Goal: Check status: Check status

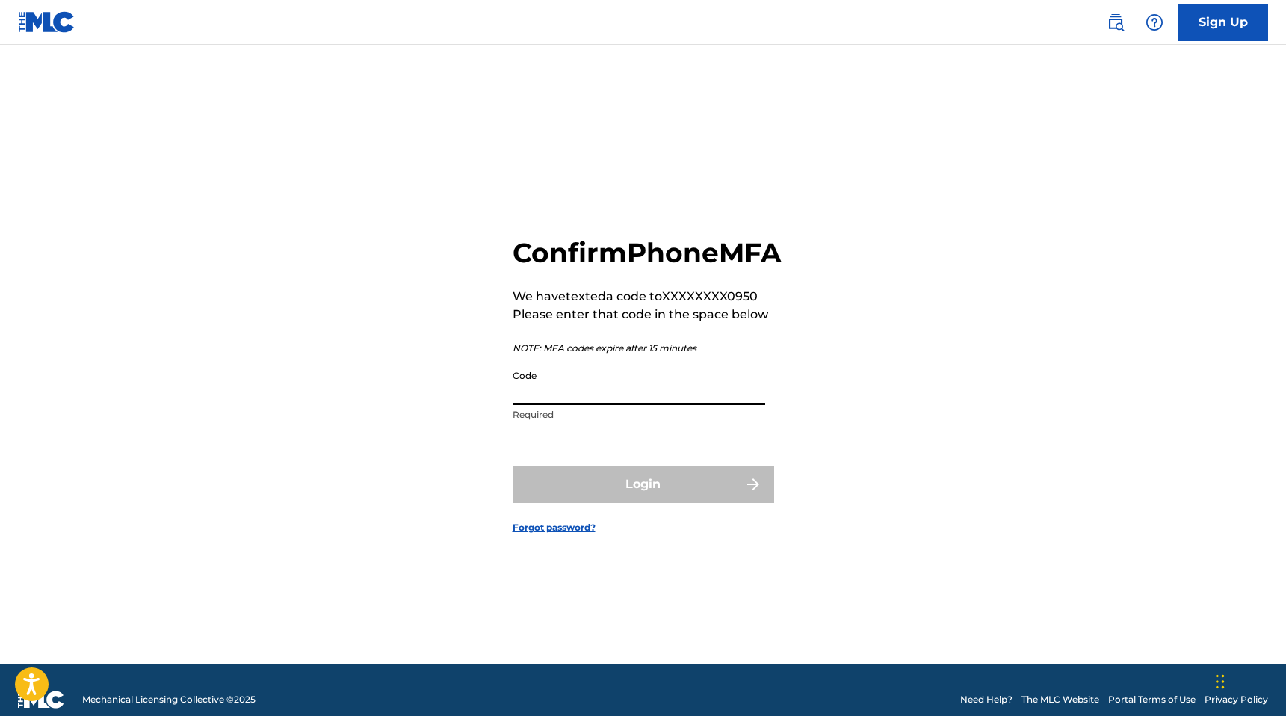
click at [591, 405] on input "Code" at bounding box center [639, 383] width 253 height 43
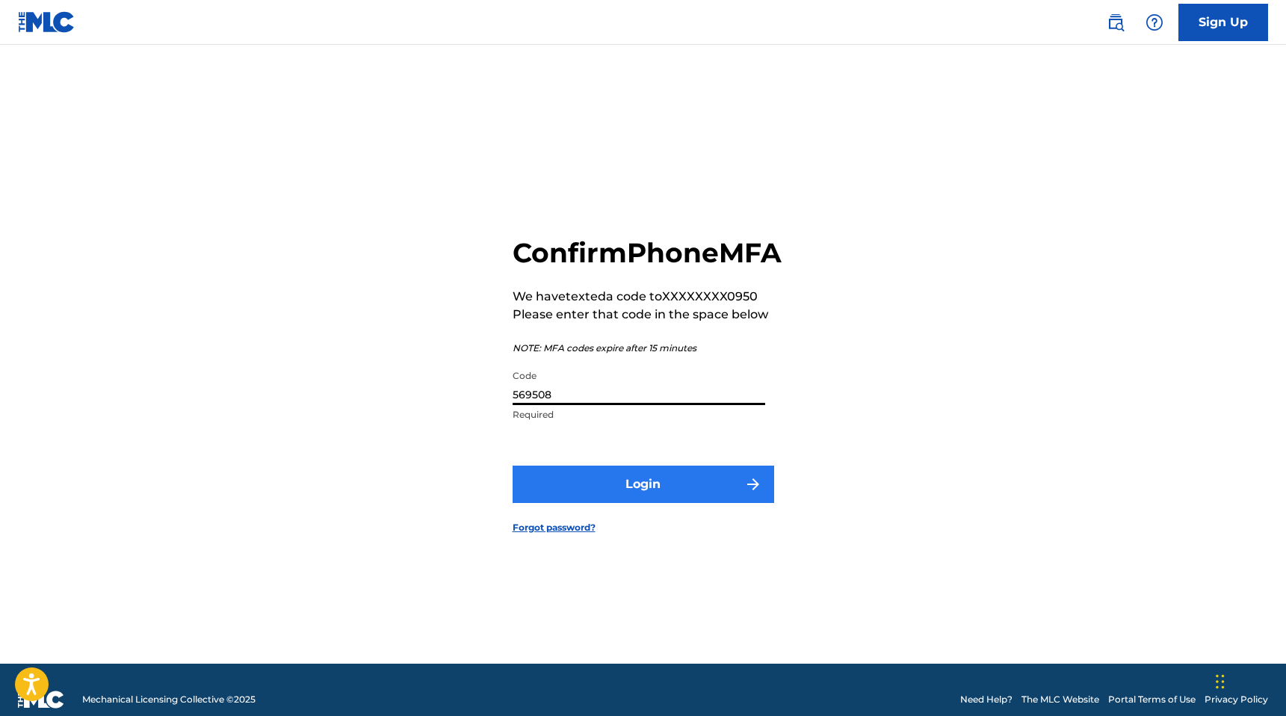
type input "569508"
click at [615, 503] on button "Login" at bounding box center [644, 483] width 262 height 37
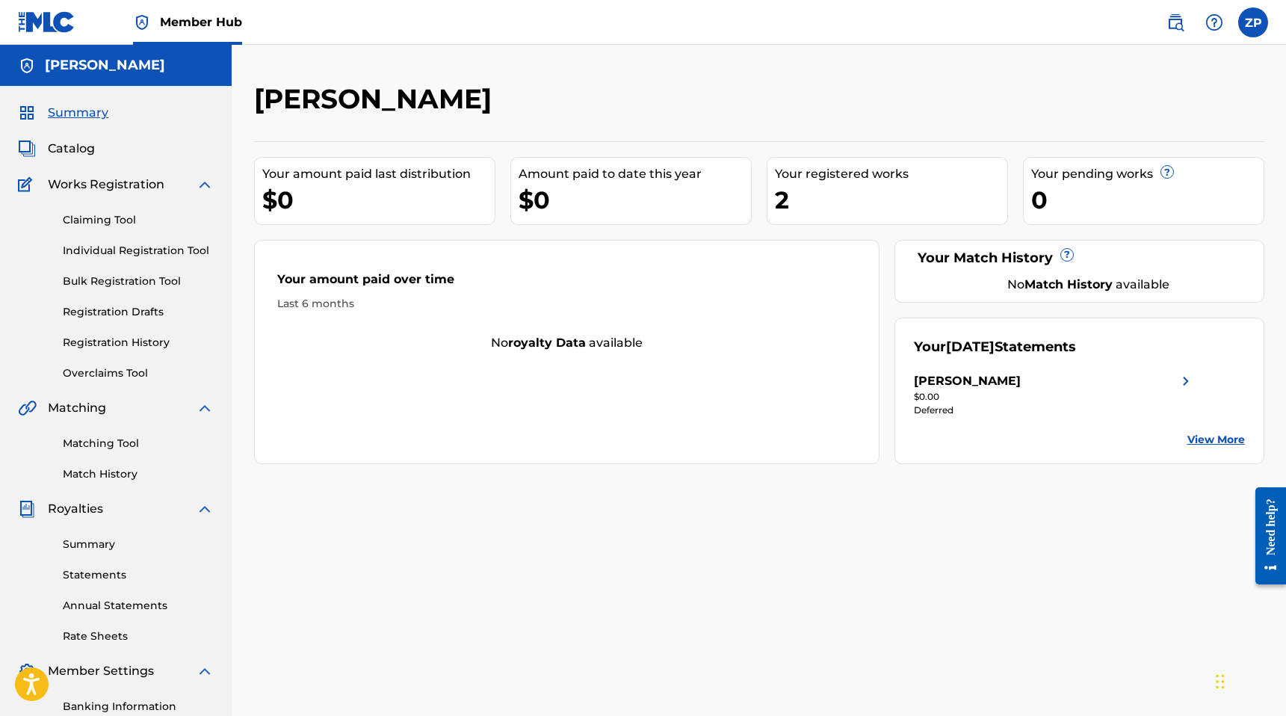
click at [1235, 440] on link "View More" at bounding box center [1216, 440] width 58 height 16
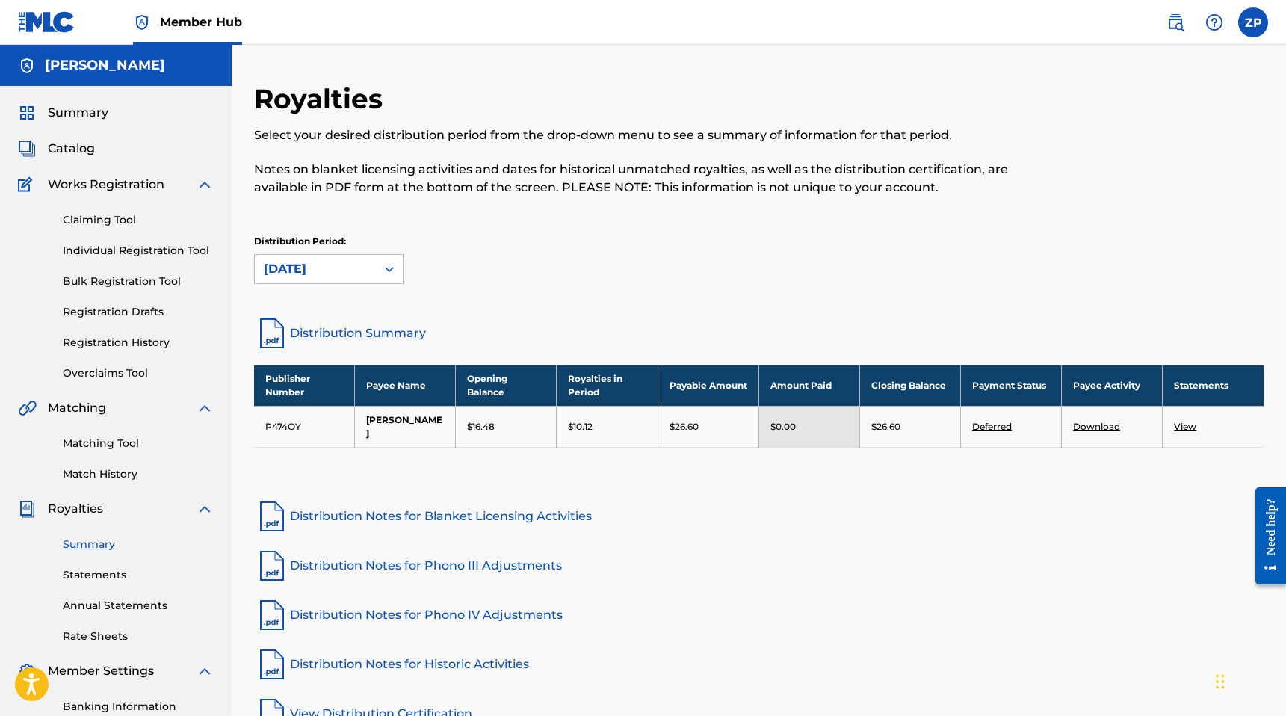
click at [991, 423] on link "Deferred" at bounding box center [992, 426] width 40 height 11
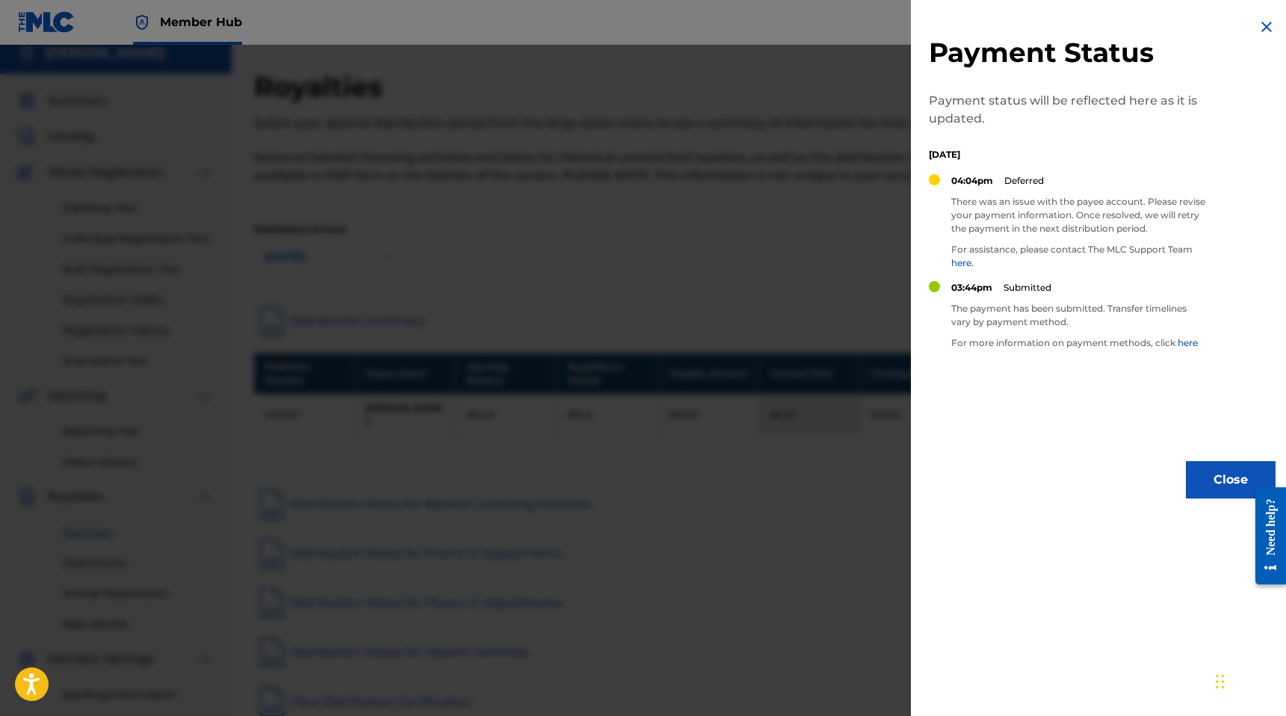
scroll to position [10, 0]
click at [1260, 27] on img at bounding box center [1266, 27] width 18 height 18
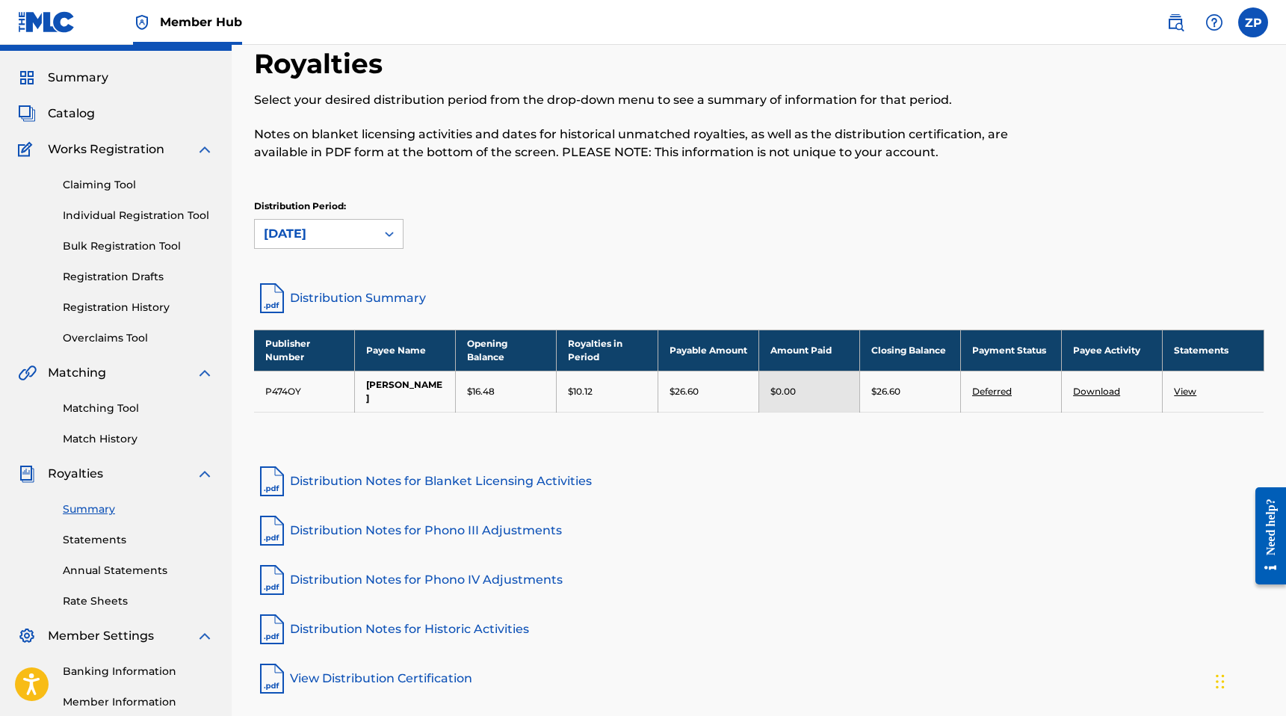
scroll to position [0, 0]
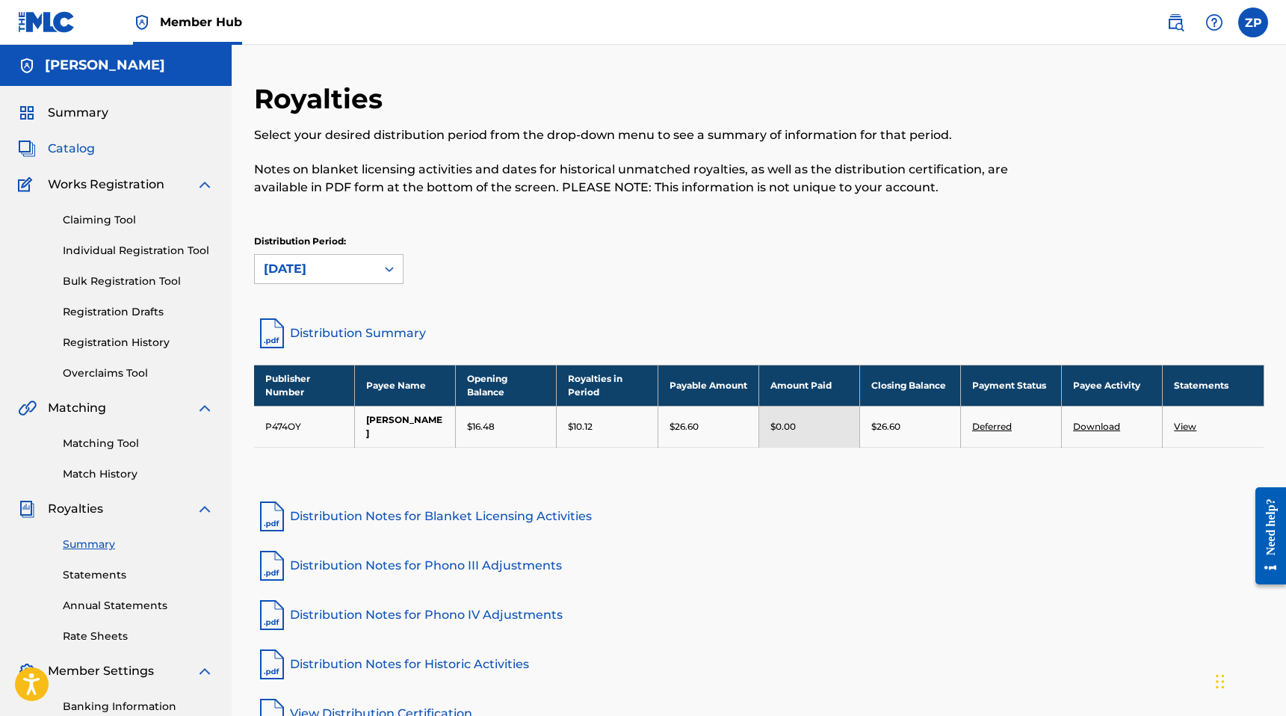
click at [84, 143] on span "Catalog" at bounding box center [71, 149] width 47 height 18
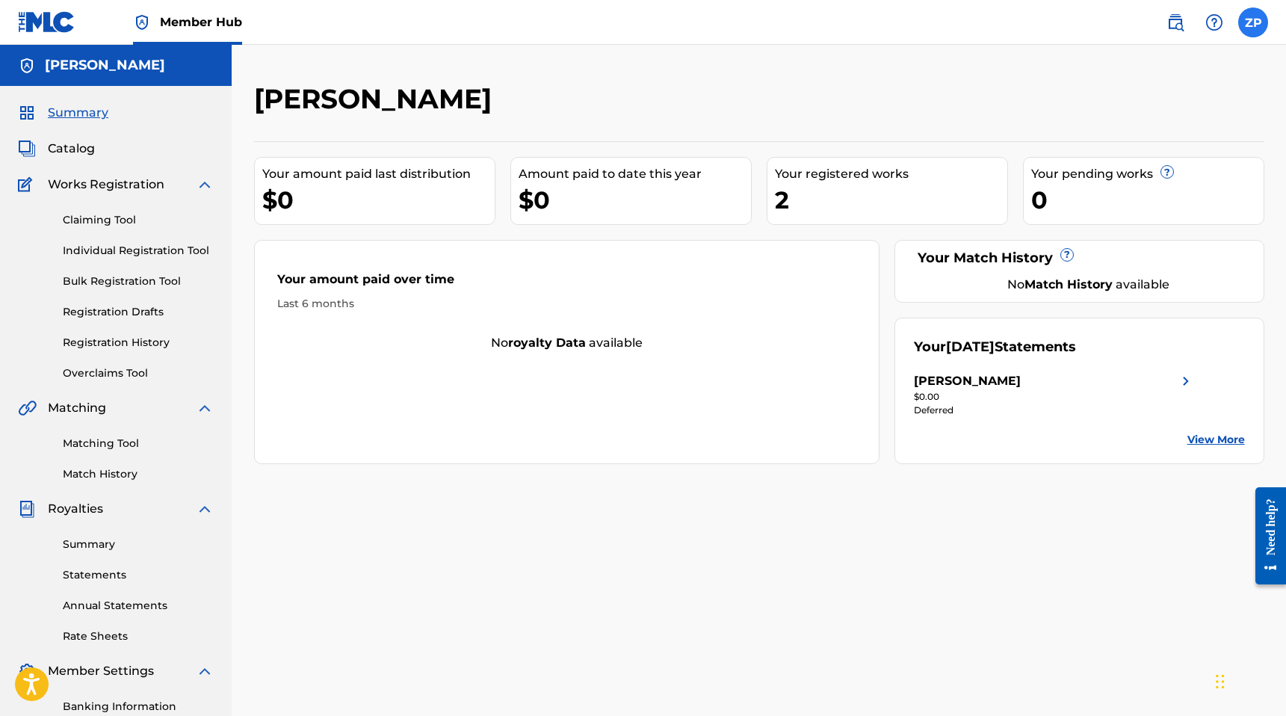
click at [1257, 24] on label at bounding box center [1253, 22] width 30 height 30
click at [1253, 22] on input "[PERSON_NAME] [PERSON_NAME][EMAIL_ADDRESS][DOMAIN_NAME] Notification Preference…" at bounding box center [1253, 22] width 0 height 0
click at [1115, 209] on p "Log out" at bounding box center [1108, 211] width 35 height 13
click at [1253, 22] on input "[PERSON_NAME] [PERSON_NAME][EMAIL_ADDRESS][DOMAIN_NAME] Notification Preference…" at bounding box center [1253, 22] width 0 height 0
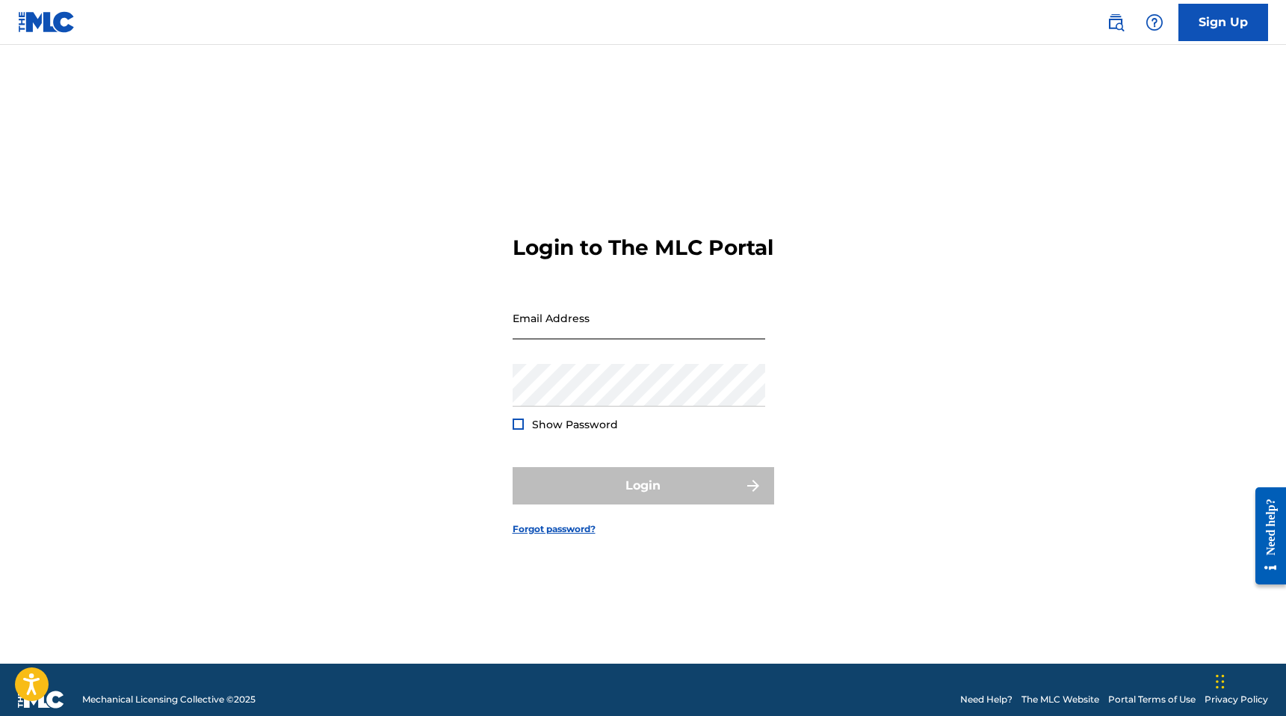
click at [610, 339] on input "Email Address" at bounding box center [639, 318] width 253 height 43
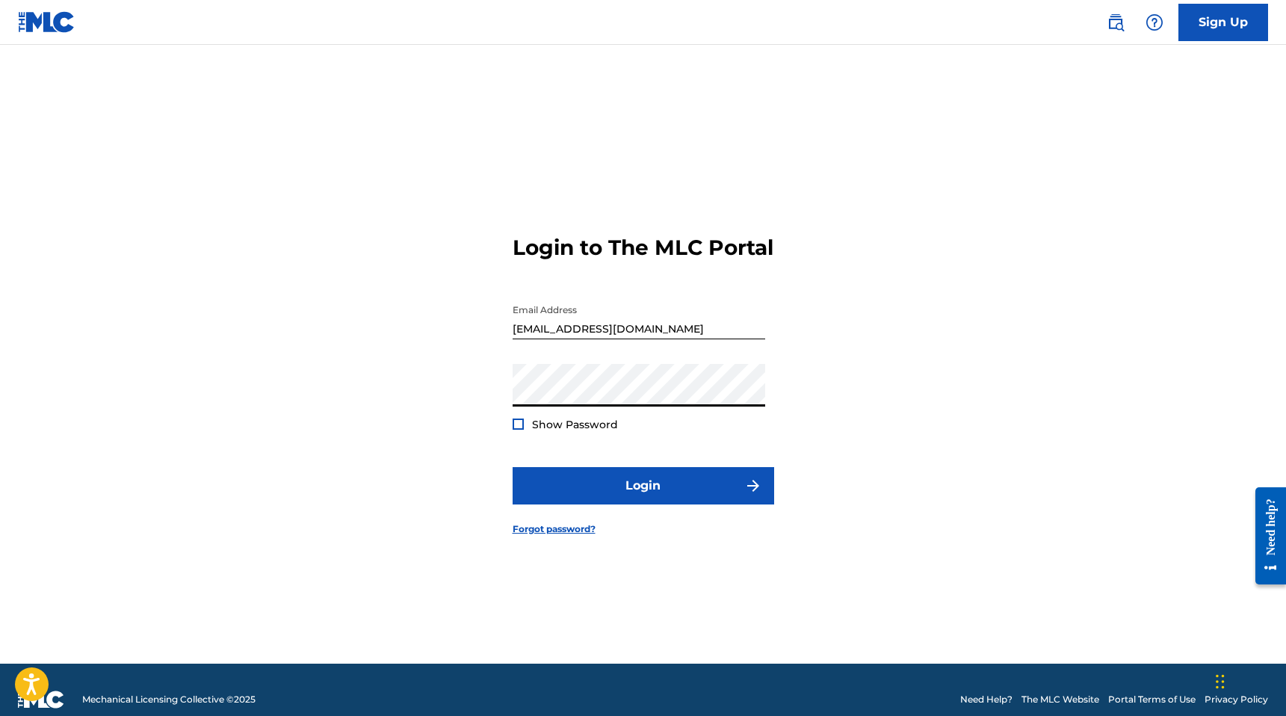
click at [513, 467] on button "Login" at bounding box center [644, 485] width 262 height 37
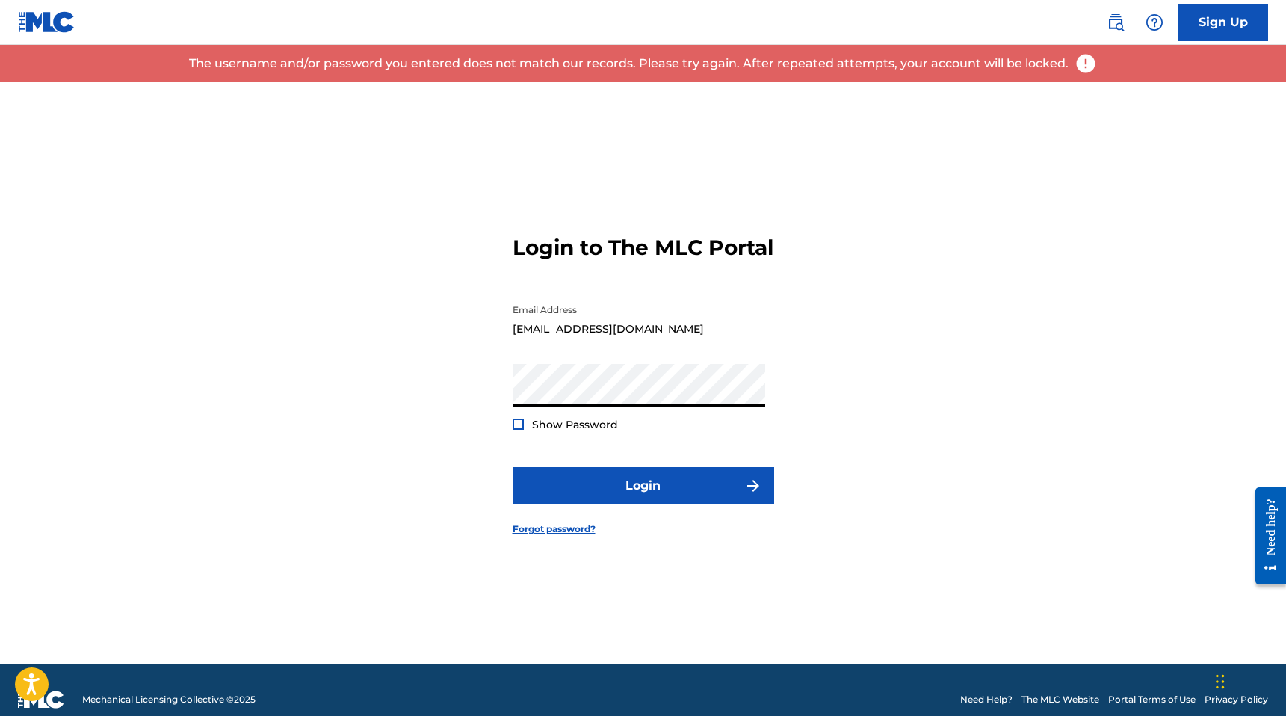
click at [584, 339] on input "[EMAIL_ADDRESS][DOMAIN_NAME]" at bounding box center [639, 318] width 253 height 43
click at [539, 339] on input "[EMAIL_ADDRESS][DOMAIN_NAME]" at bounding box center [639, 318] width 253 height 43
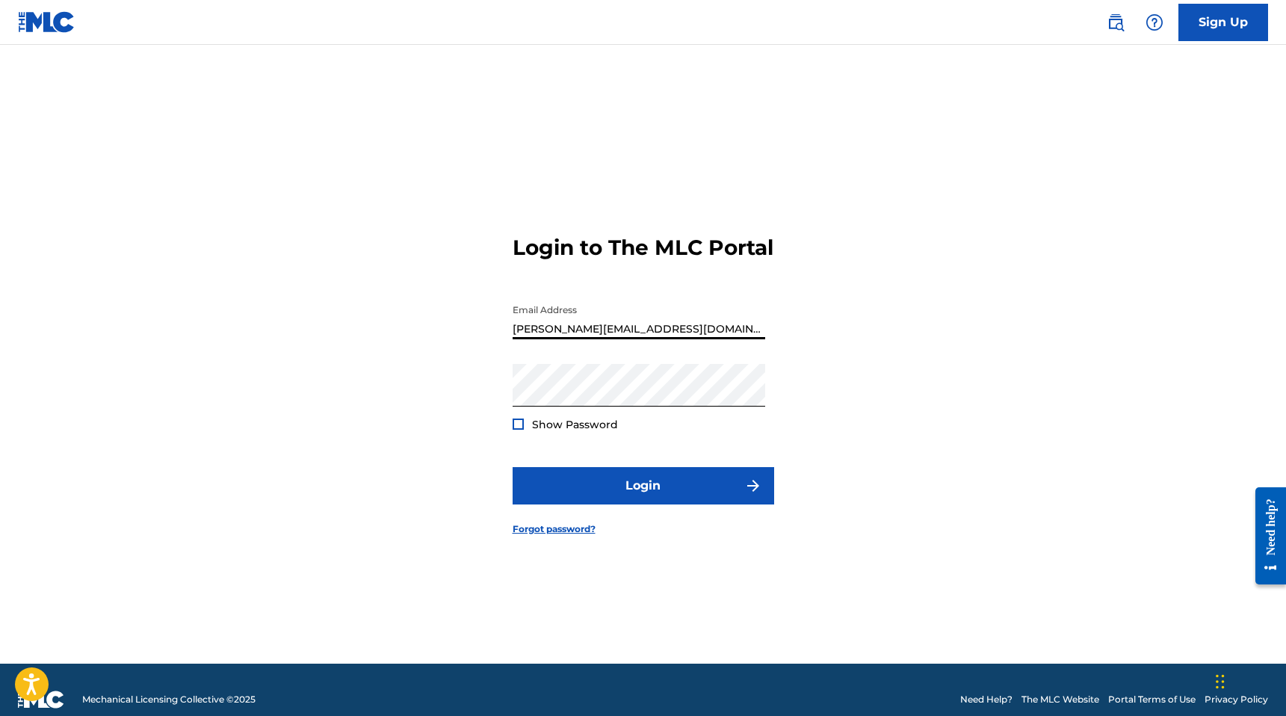
type input "[PERSON_NAME][EMAIL_ADDRESS][DOMAIN_NAME]"
click at [513, 467] on button "Login" at bounding box center [644, 485] width 262 height 37
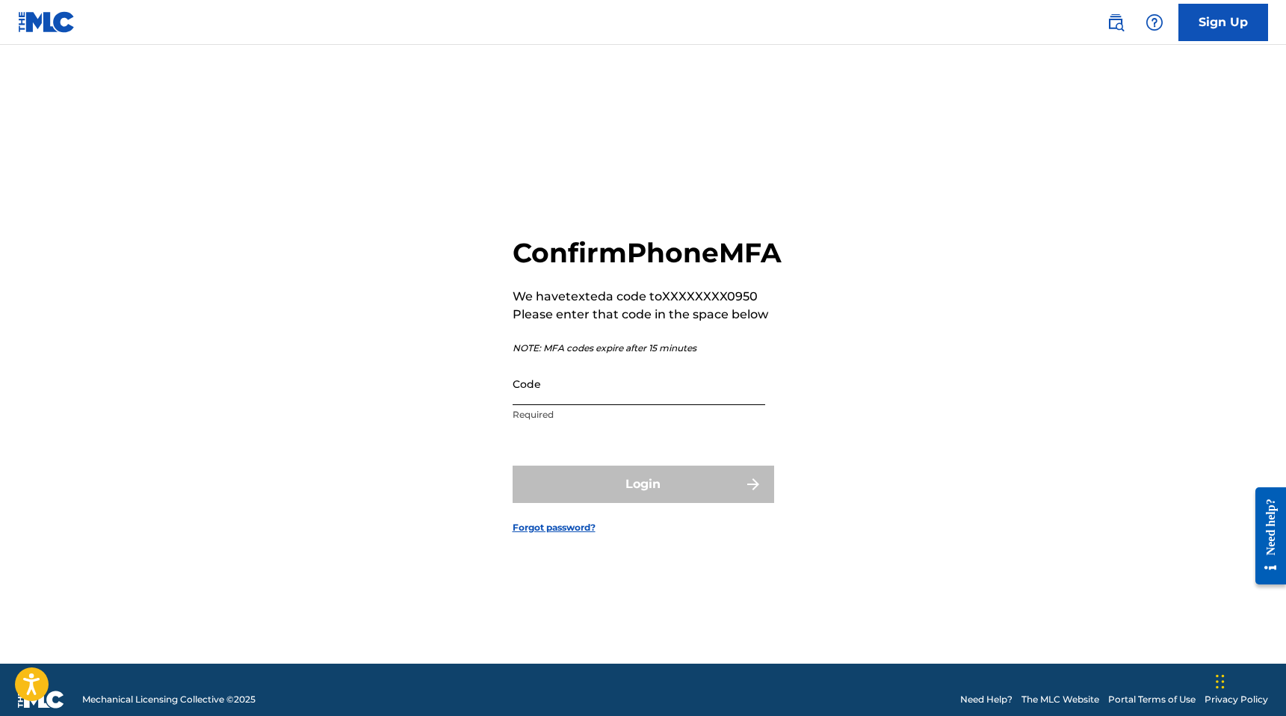
click at [543, 405] on input "Code" at bounding box center [639, 383] width 253 height 43
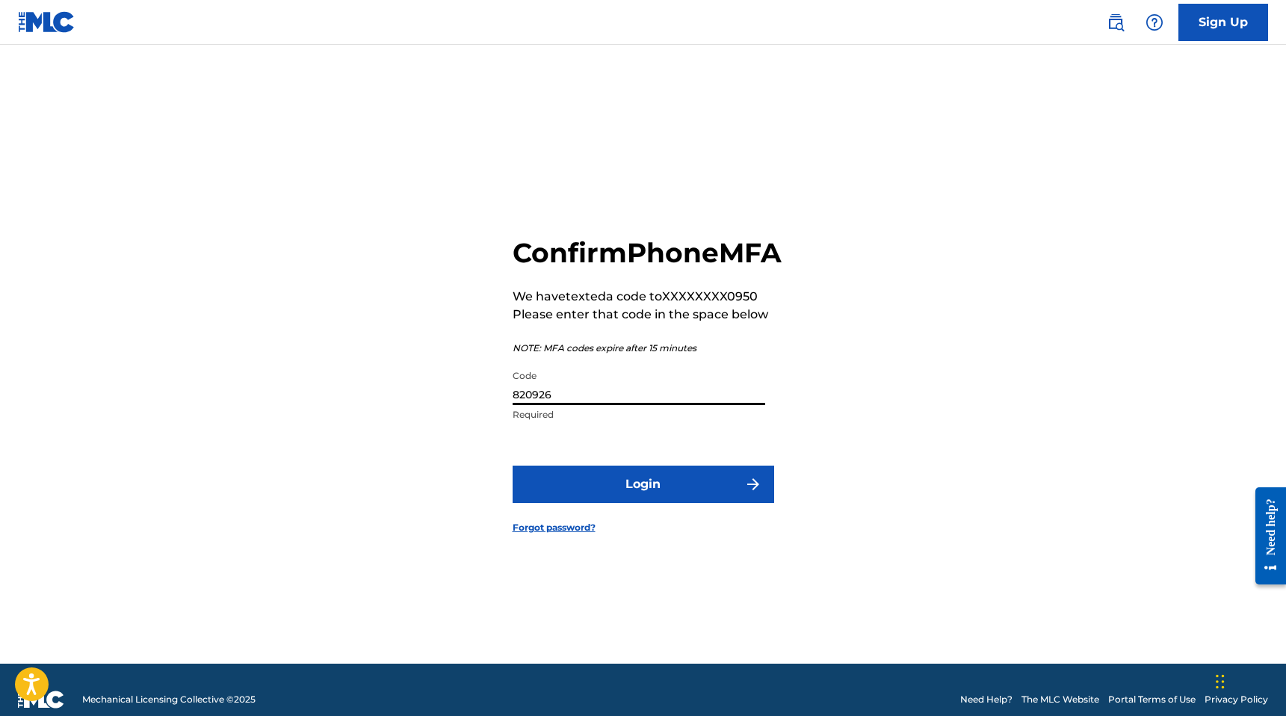
type input "820926"
click at [513, 465] on button "Login" at bounding box center [644, 483] width 262 height 37
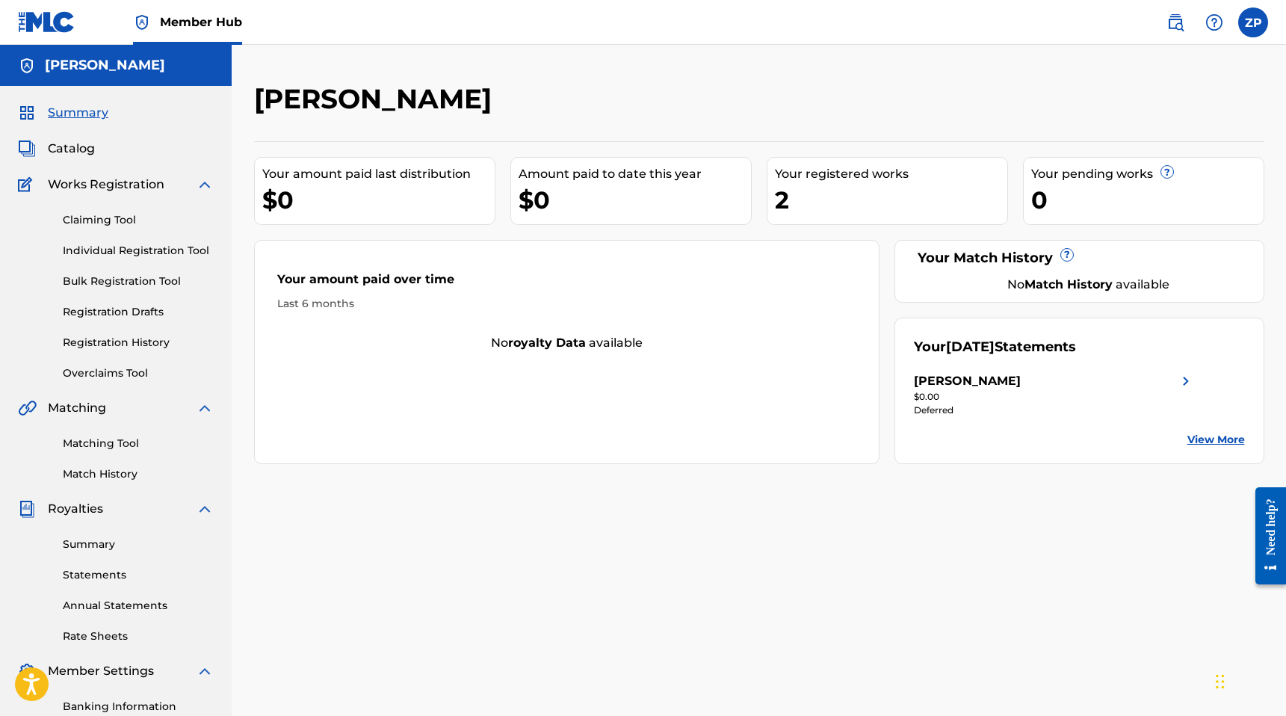
click at [992, 382] on div "[PERSON_NAME]" at bounding box center [967, 381] width 107 height 18
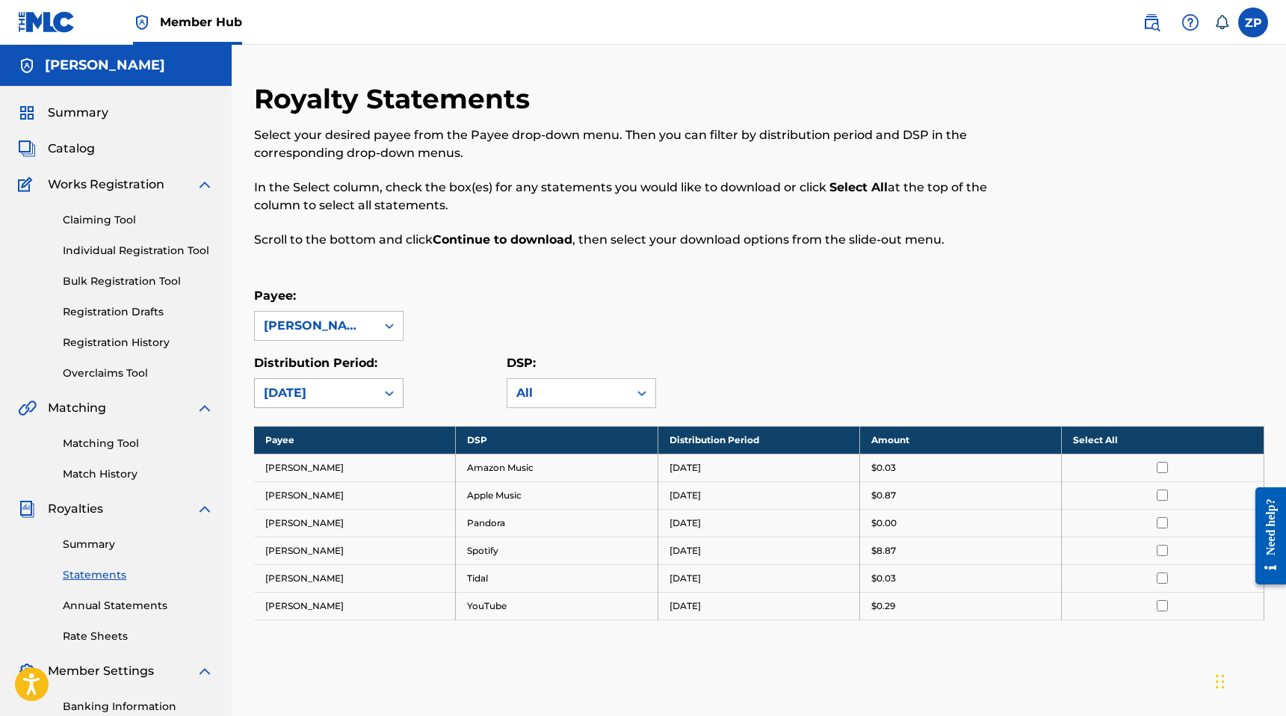
click at [389, 393] on icon at bounding box center [389, 393] width 15 height 15
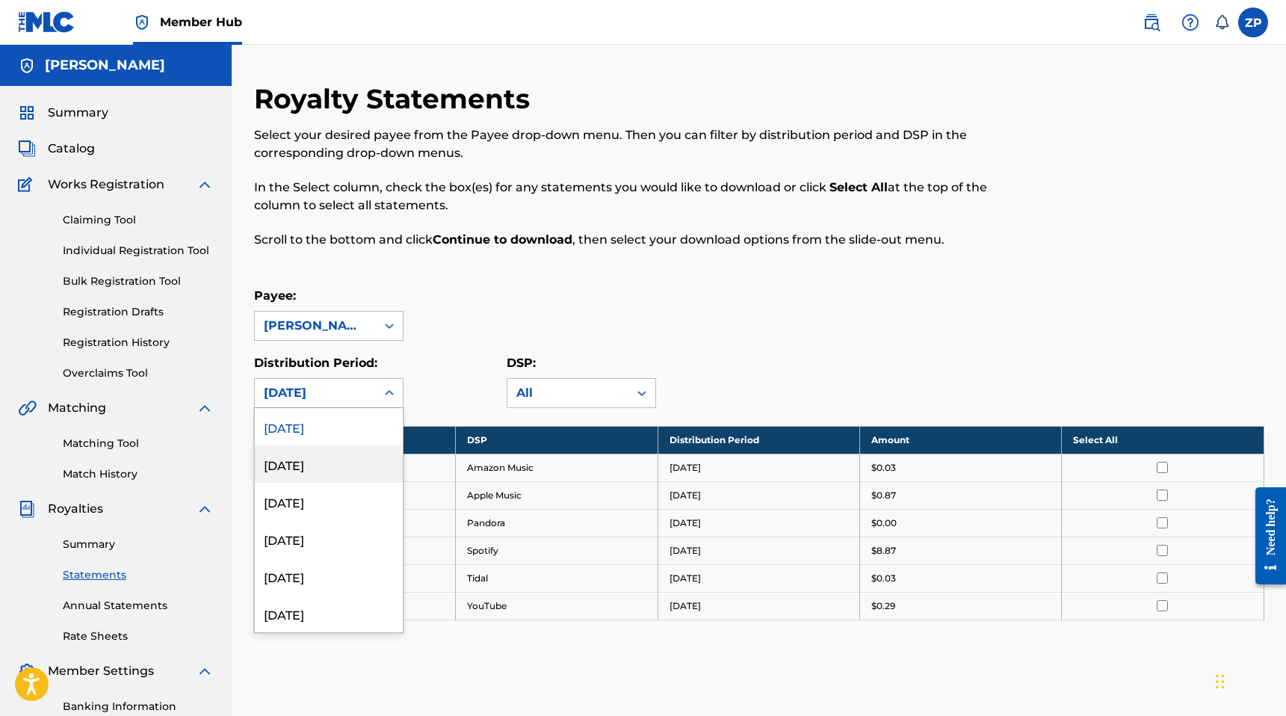
click at [328, 459] on div "August 2025" at bounding box center [329, 463] width 148 height 37
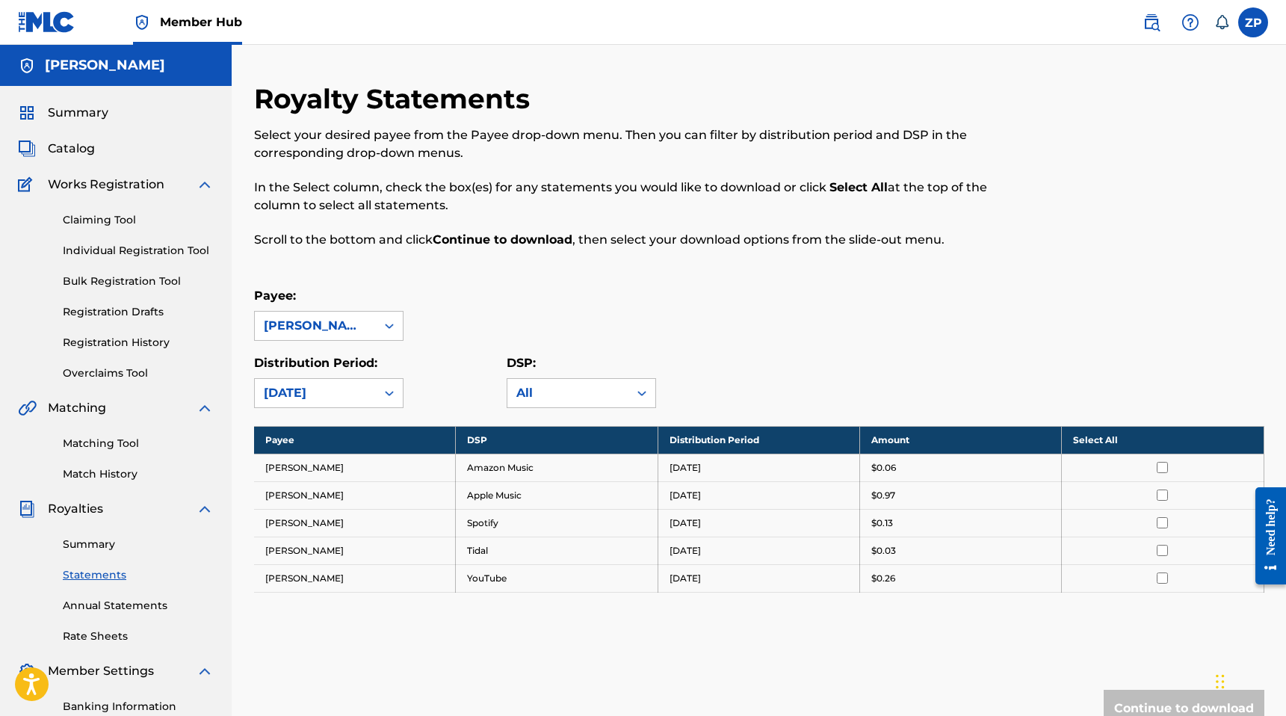
click at [335, 395] on div "August 2025" at bounding box center [315, 393] width 103 height 18
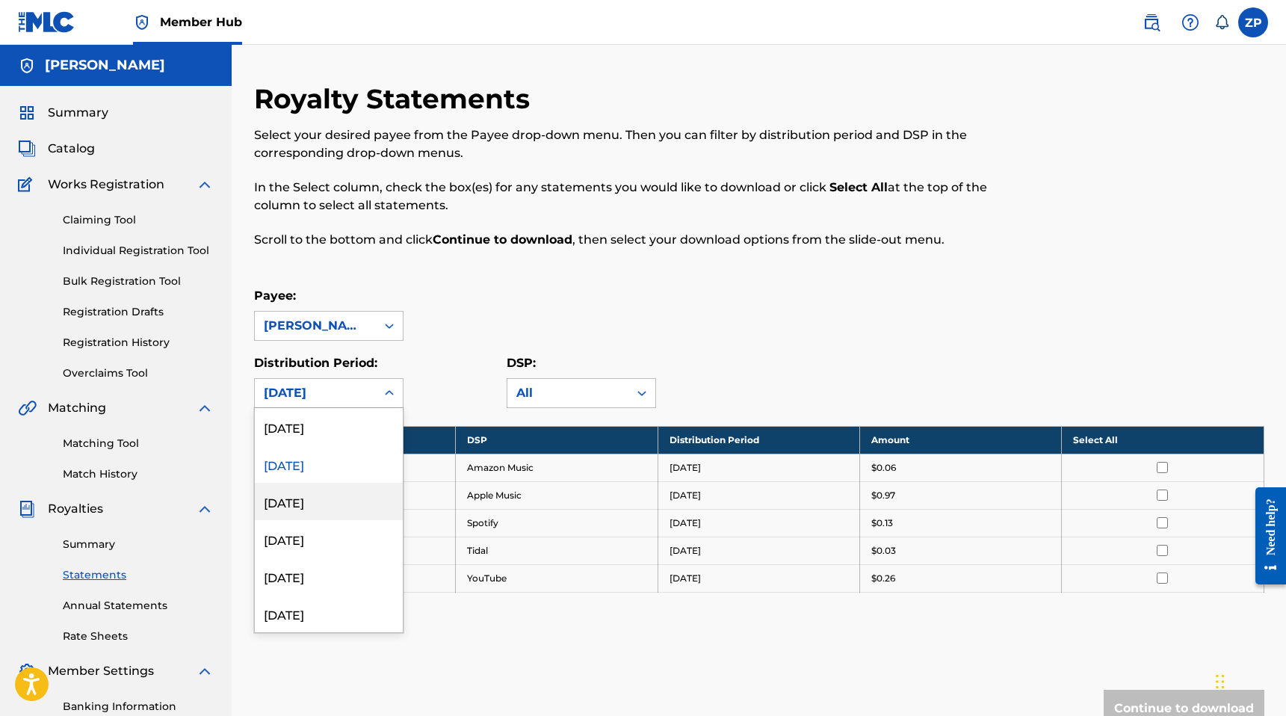
click at [321, 493] on div "July 2025" at bounding box center [329, 501] width 148 height 37
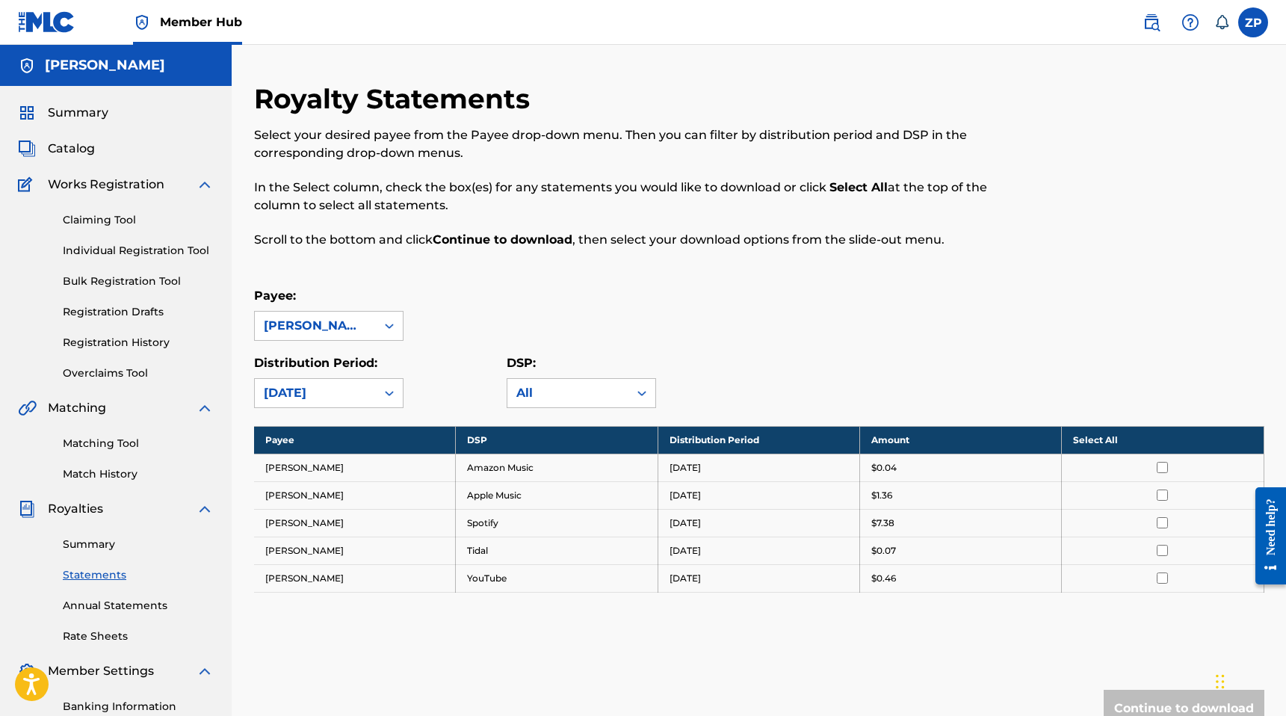
click at [370, 392] on div "July 2025" at bounding box center [315, 393] width 121 height 28
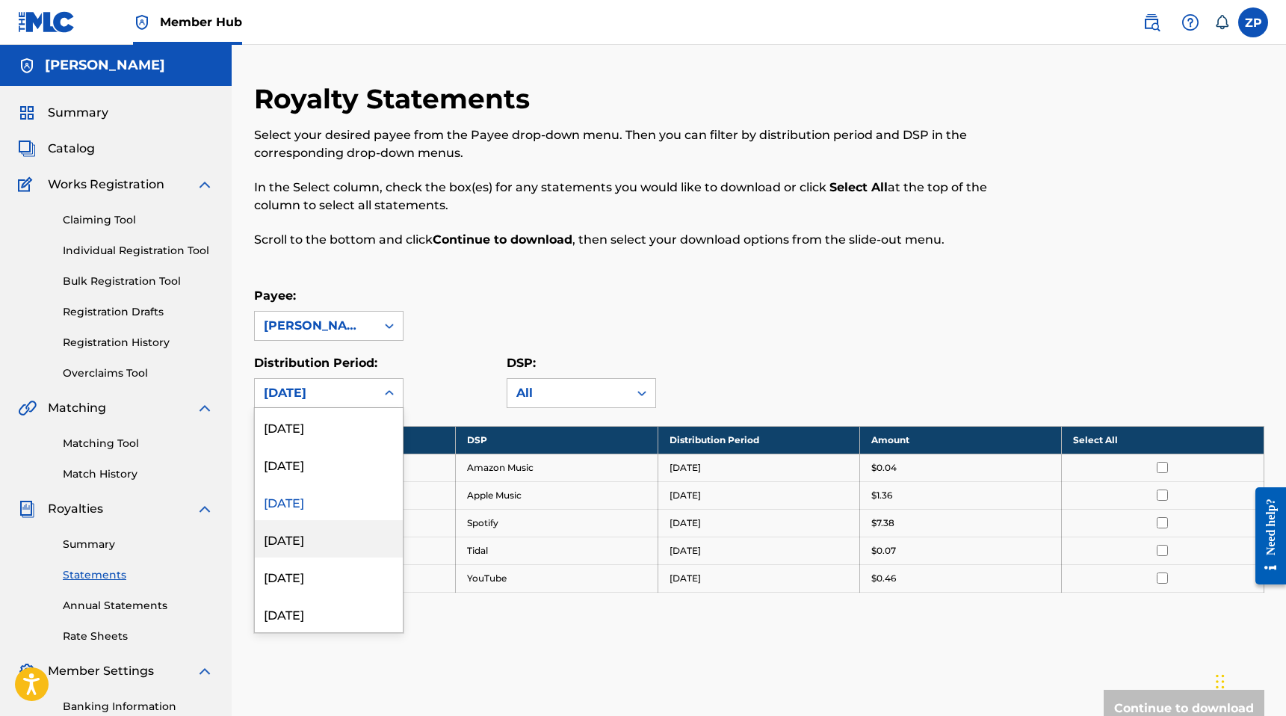
click at [340, 531] on div "June 2025" at bounding box center [329, 538] width 148 height 37
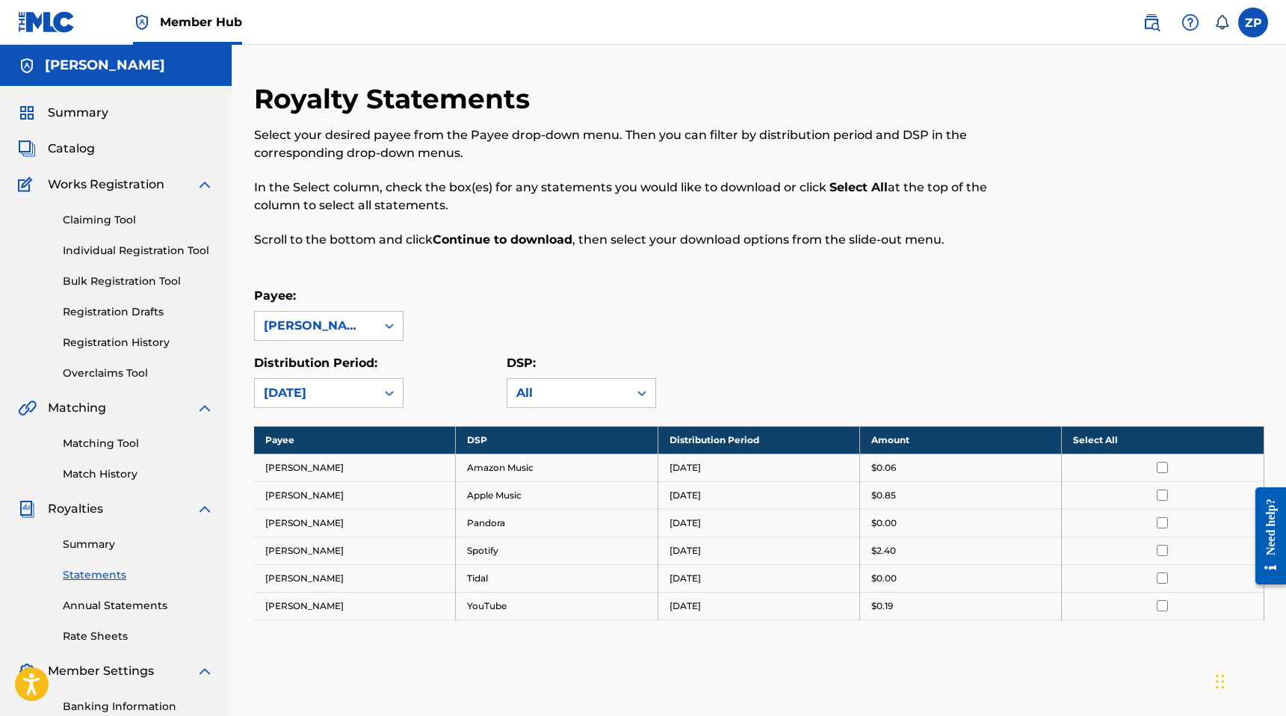
click at [368, 395] on div "June 2025" at bounding box center [315, 393] width 121 height 28
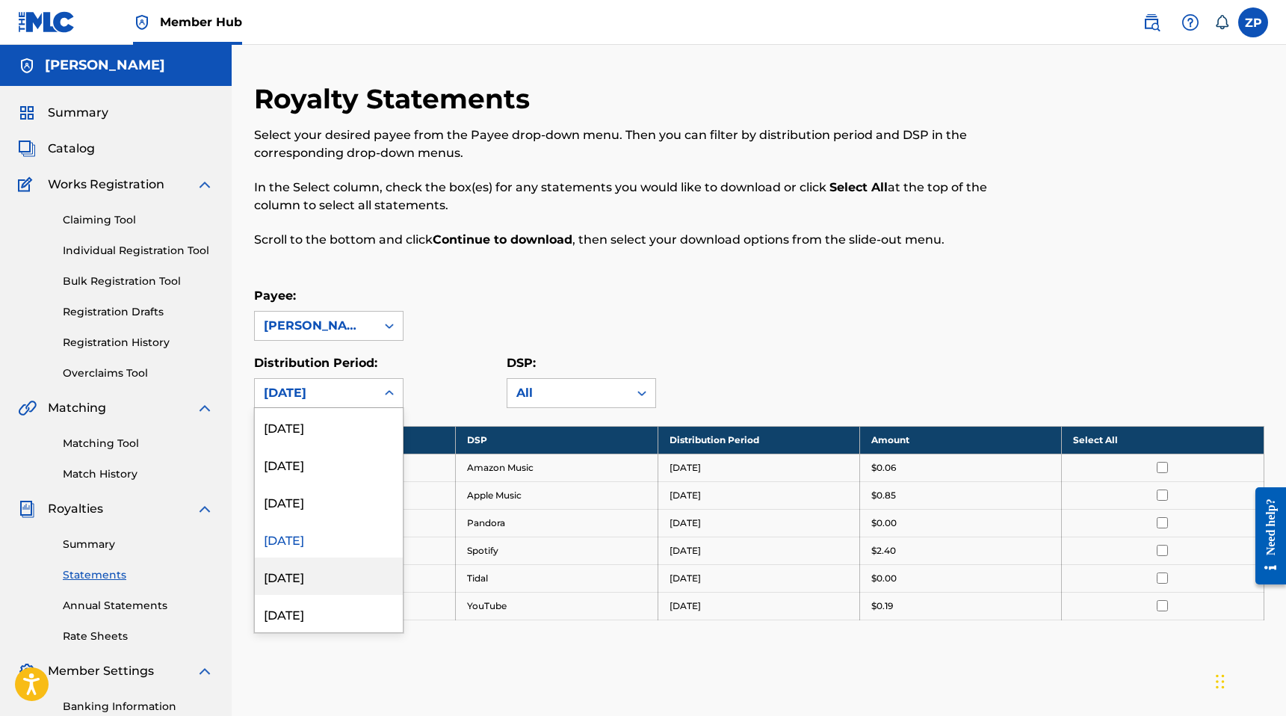
click at [319, 567] on div "May 2025" at bounding box center [329, 575] width 148 height 37
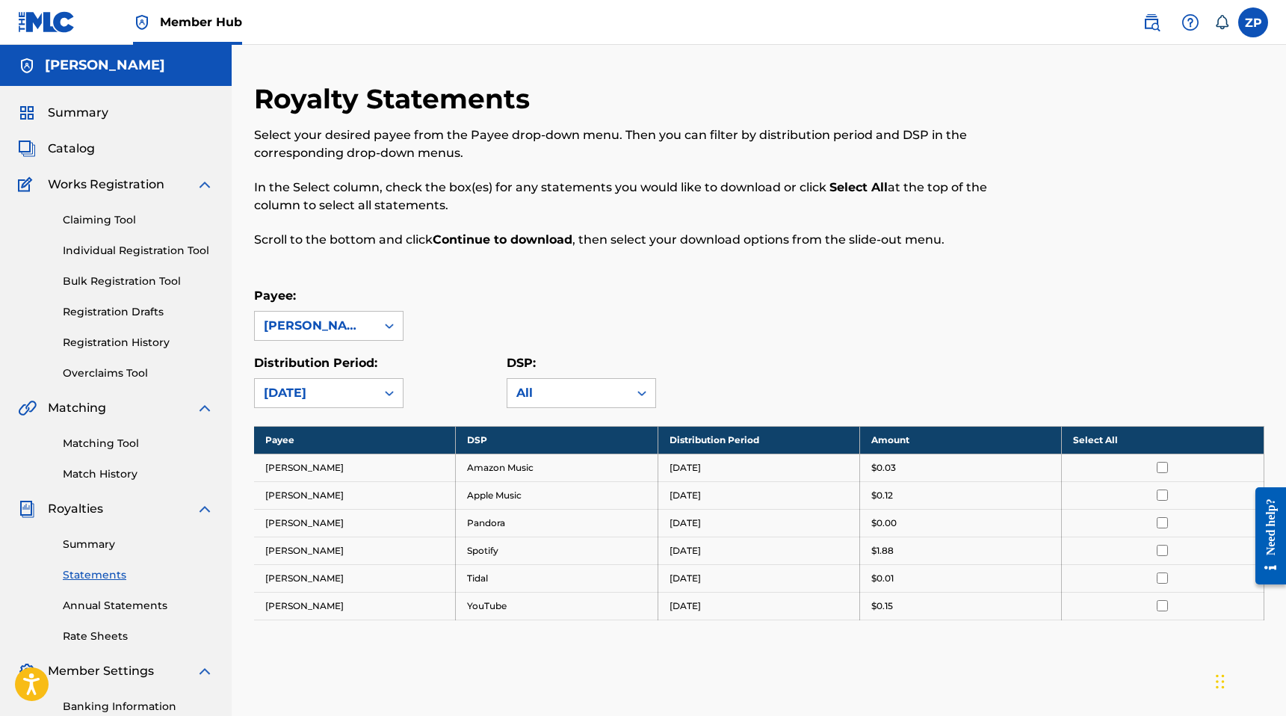
click at [370, 395] on div "May 2025" at bounding box center [315, 393] width 121 height 28
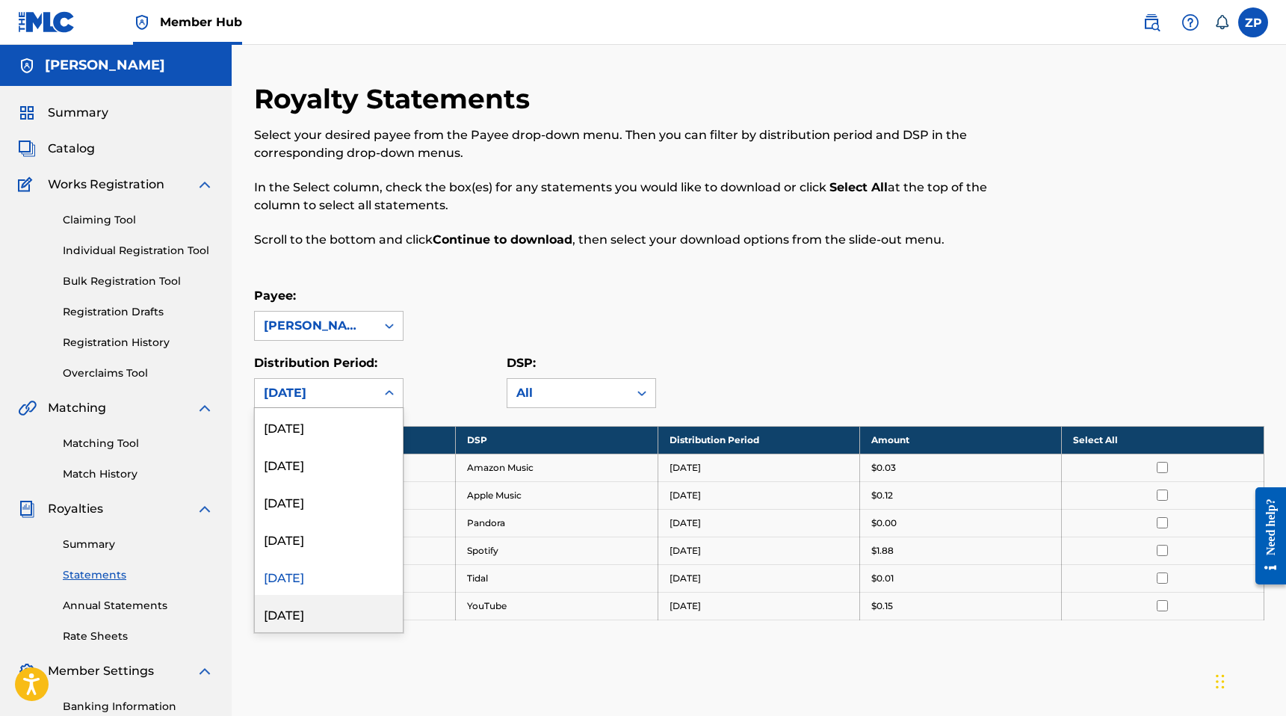
click at [319, 614] on div "April 2025" at bounding box center [329, 613] width 148 height 37
